Goal: Transaction & Acquisition: Subscribe to service/newsletter

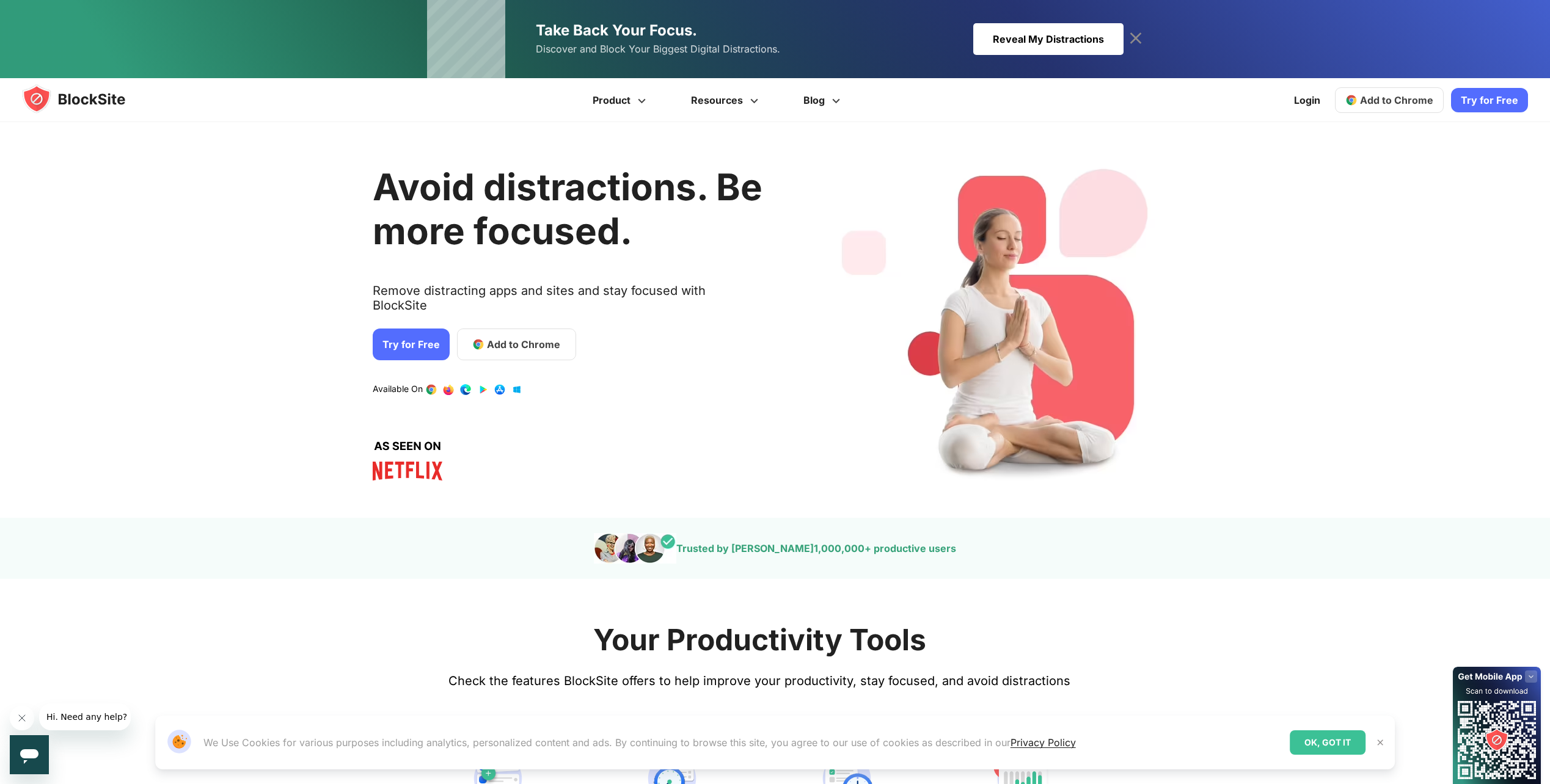
click at [411, 339] on link "Try for Free" at bounding box center [411, 345] width 77 height 32
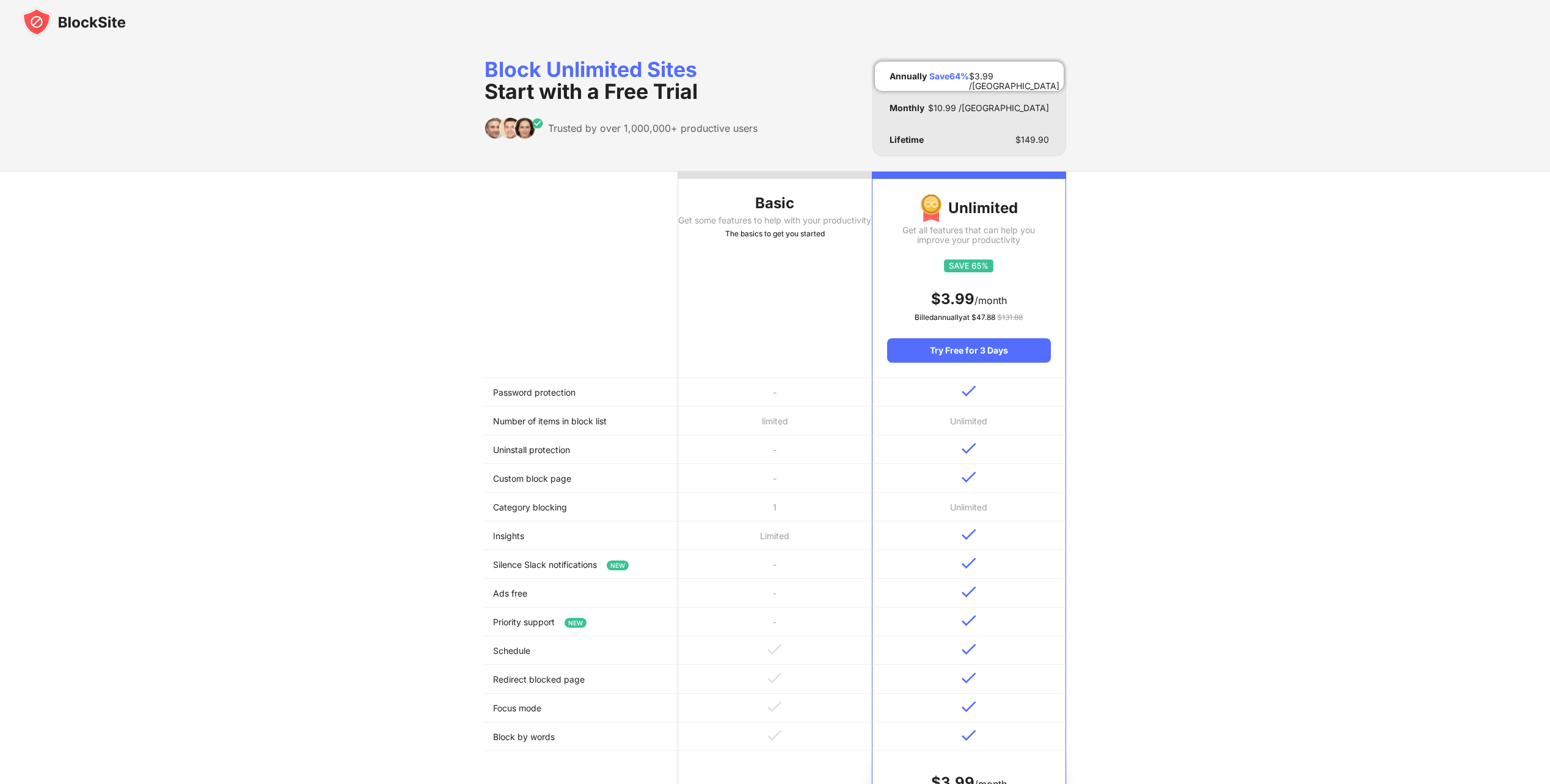
click at [762, 199] on div "Basic" at bounding box center [775, 203] width 194 height 20
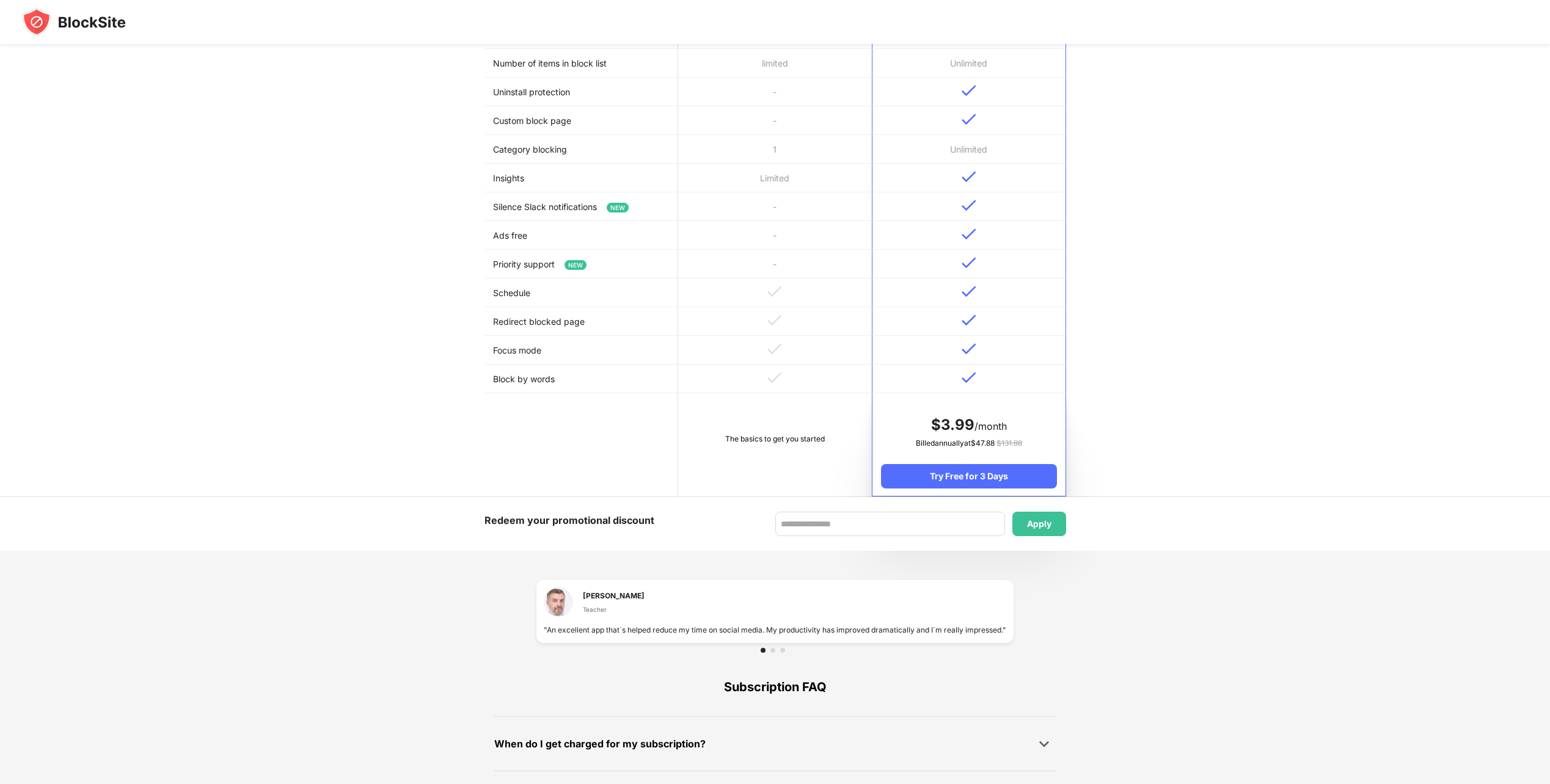
scroll to position [366, 0]
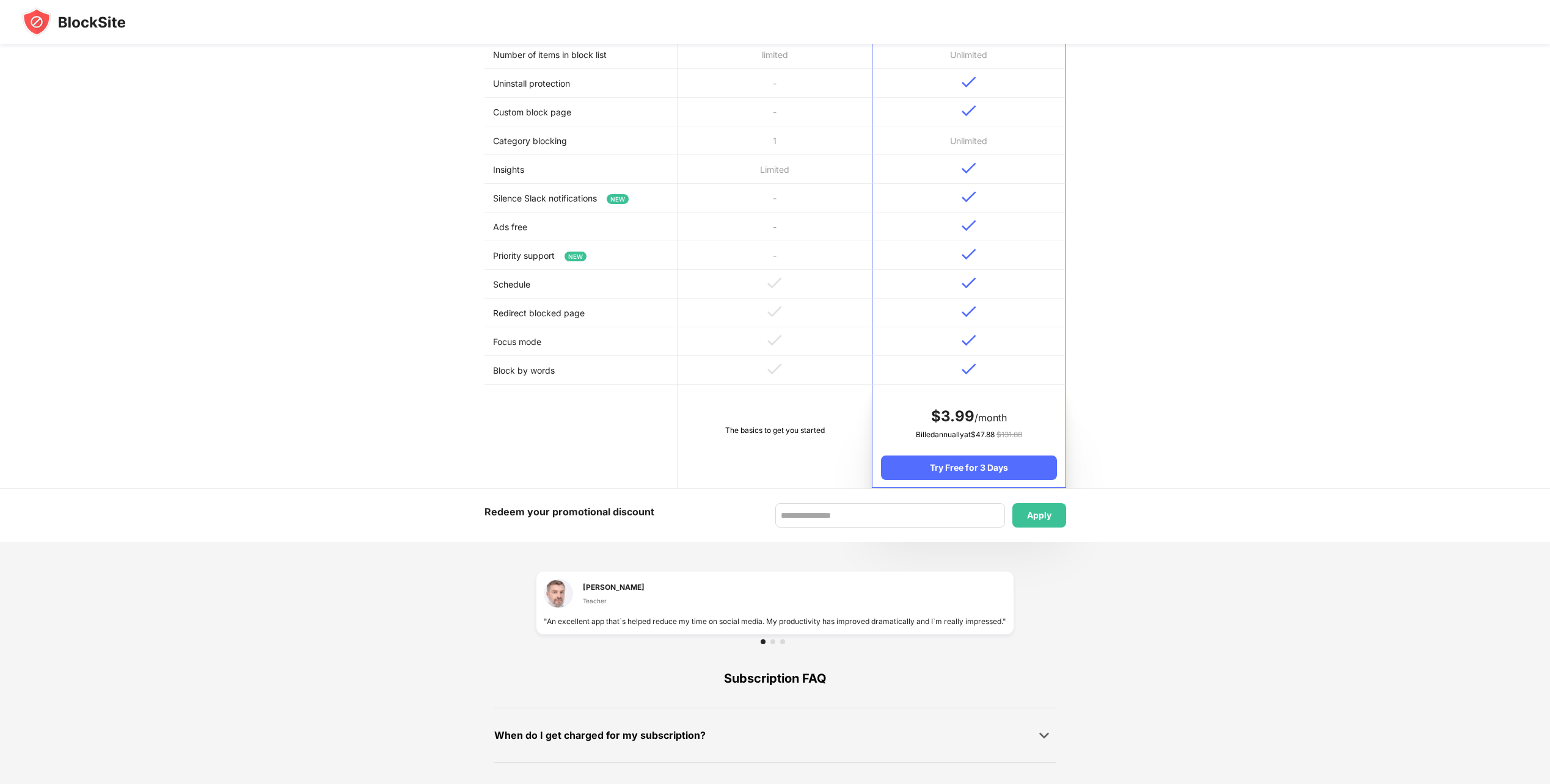
click at [760, 436] on div "The basics to get you started" at bounding box center [775, 431] width 176 height 12
drag, startPoint x: 761, startPoint y: 435, endPoint x: 769, endPoint y: 429, distance: 10.0
click at [765, 432] on div "The basics to get you started" at bounding box center [775, 431] width 176 height 12
drag, startPoint x: 775, startPoint y: 428, endPoint x: 796, endPoint y: 426, distance: 21.1
click at [790, 426] on div "The basics to get you started" at bounding box center [775, 431] width 176 height 12
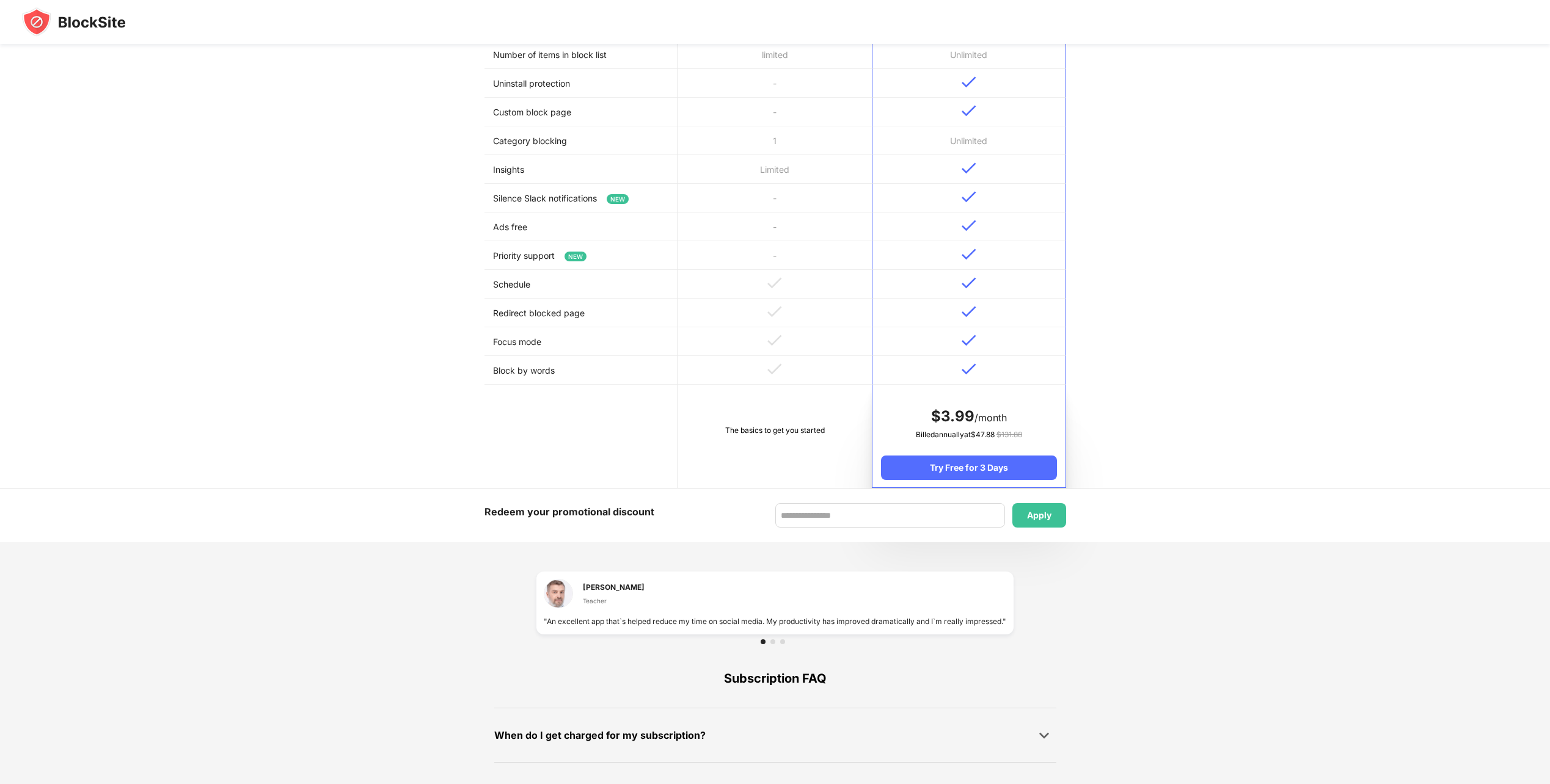
drag, startPoint x: 801, startPoint y: 427, endPoint x: 817, endPoint y: 427, distance: 16.0
click at [809, 427] on div "The basics to get you started" at bounding box center [775, 431] width 176 height 12
click at [1261, 304] on div "Basic Get some features to help with your productivity The basics to get you st…" at bounding box center [775, 147] width 1550 height 684
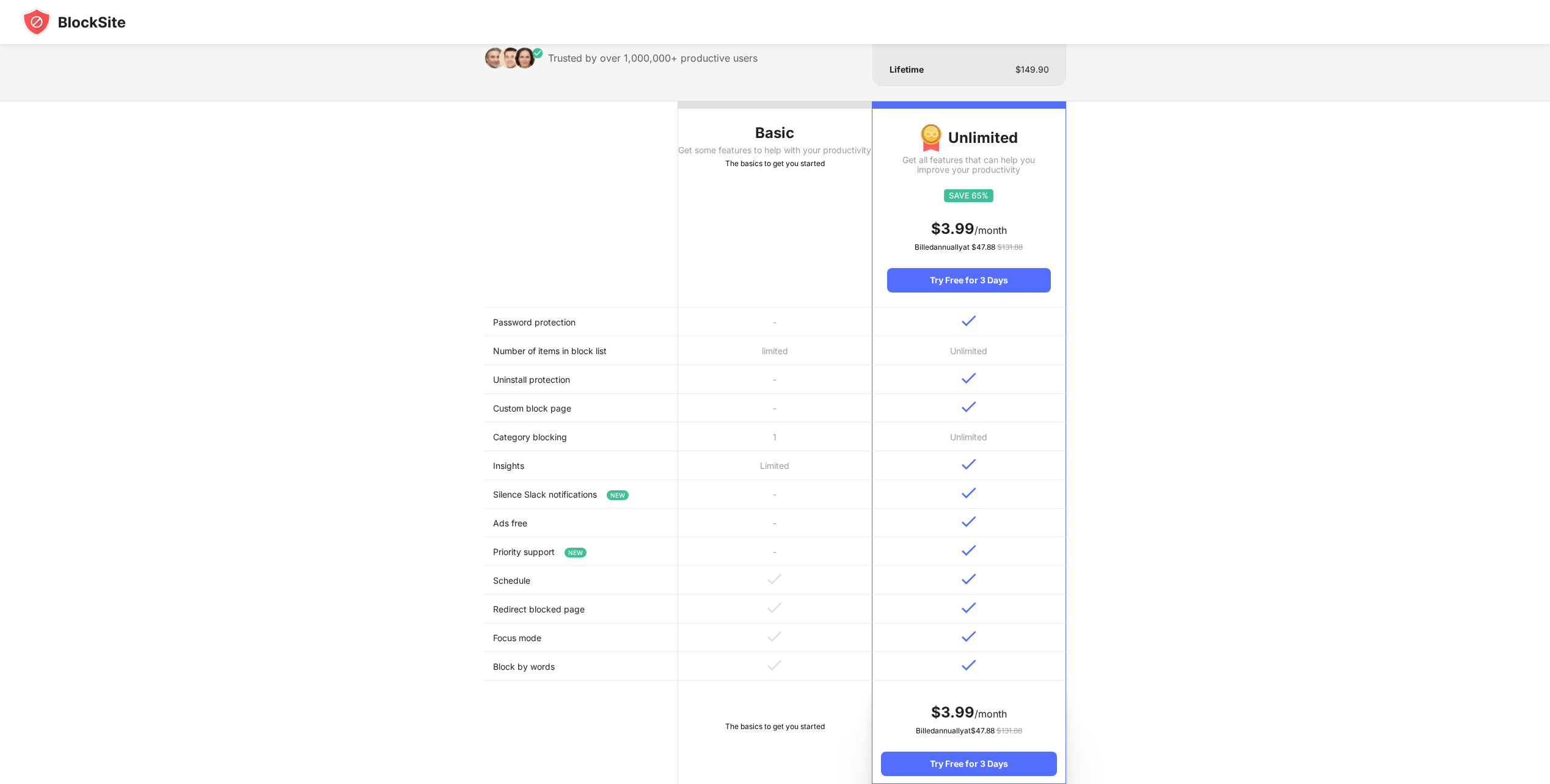
scroll to position [61, 0]
